Goal: Task Accomplishment & Management: Use online tool/utility

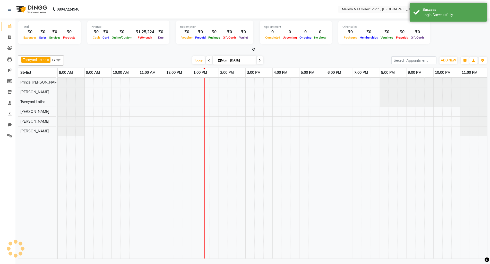
select select "en"
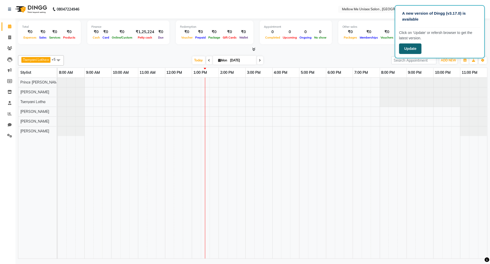
click at [410, 48] on button "Update" at bounding box center [410, 48] width 22 height 11
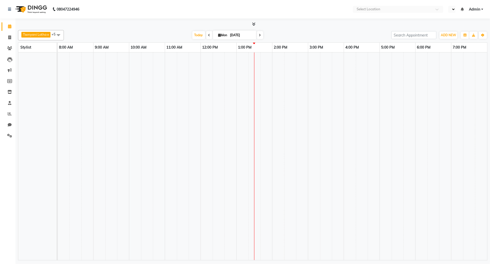
select select "en"
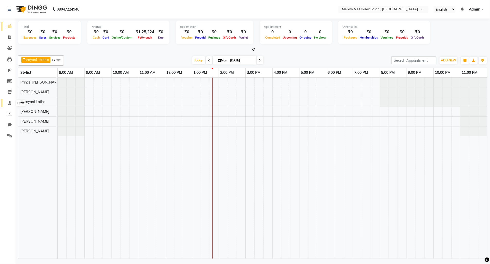
click at [10, 104] on icon at bounding box center [9, 103] width 3 height 4
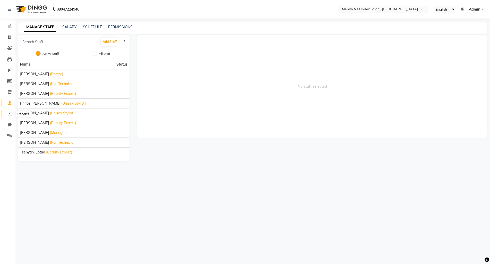
click at [10, 115] on icon at bounding box center [10, 114] width 4 height 4
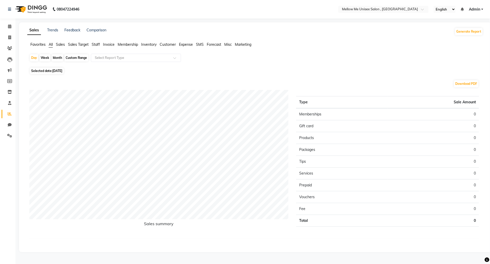
click at [95, 45] on span "Staff" at bounding box center [96, 44] width 8 height 5
click at [58, 44] on span "Sales" at bounding box center [60, 44] width 9 height 5
click at [51, 44] on span "All" at bounding box center [51, 44] width 4 height 5
click at [99, 44] on span "Staff" at bounding box center [96, 44] width 8 height 5
click at [57, 58] on div "Month" at bounding box center [57, 57] width 12 height 7
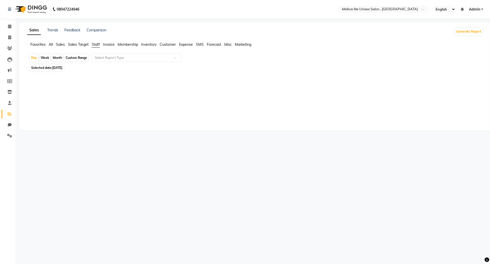
select select "9"
select select "2025"
click at [32, 78] on div at bounding box center [254, 102] width 458 height 58
click at [54, 67] on span "[DATE]" at bounding box center [57, 68] width 10 height 4
select select "9"
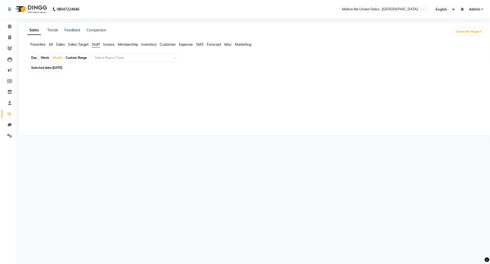
select select "2025"
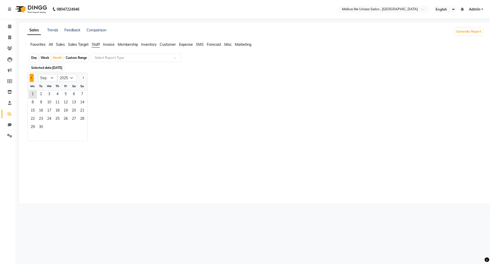
click at [32, 77] on span "Previous month" at bounding box center [32, 78] width 2 height 2
select select "8"
click at [66, 94] on span "1" at bounding box center [65, 95] width 8 height 8
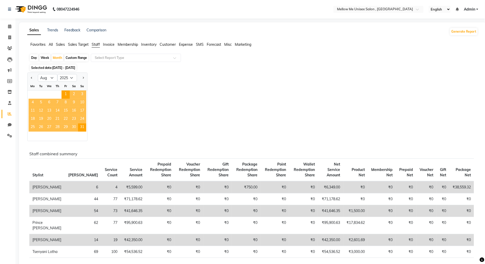
click at [171, 109] on div "Jan Feb Mar Apr May Jun Jul Aug Sep Oct Nov Dec 2015 2016 2017 2018 2019 2020 2…" at bounding box center [252, 107] width 451 height 69
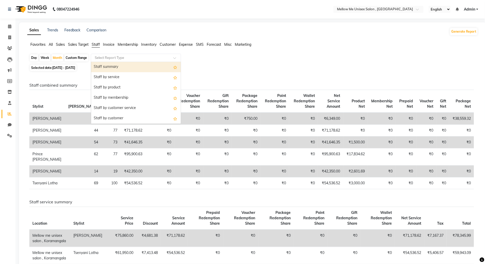
click at [111, 55] on div "Select Report Type" at bounding box center [136, 58] width 90 height 8
click at [108, 67] on div "Staff summary" at bounding box center [136, 67] width 90 height 10
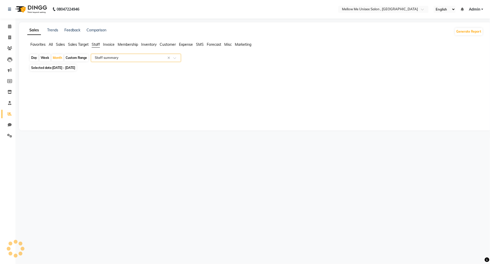
select select "full_report"
select select "csv"
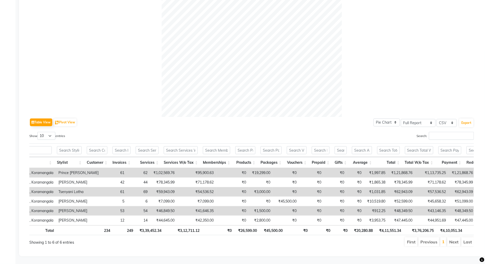
scroll to position [0, 12]
